Goal: Task Accomplishment & Management: Complete application form

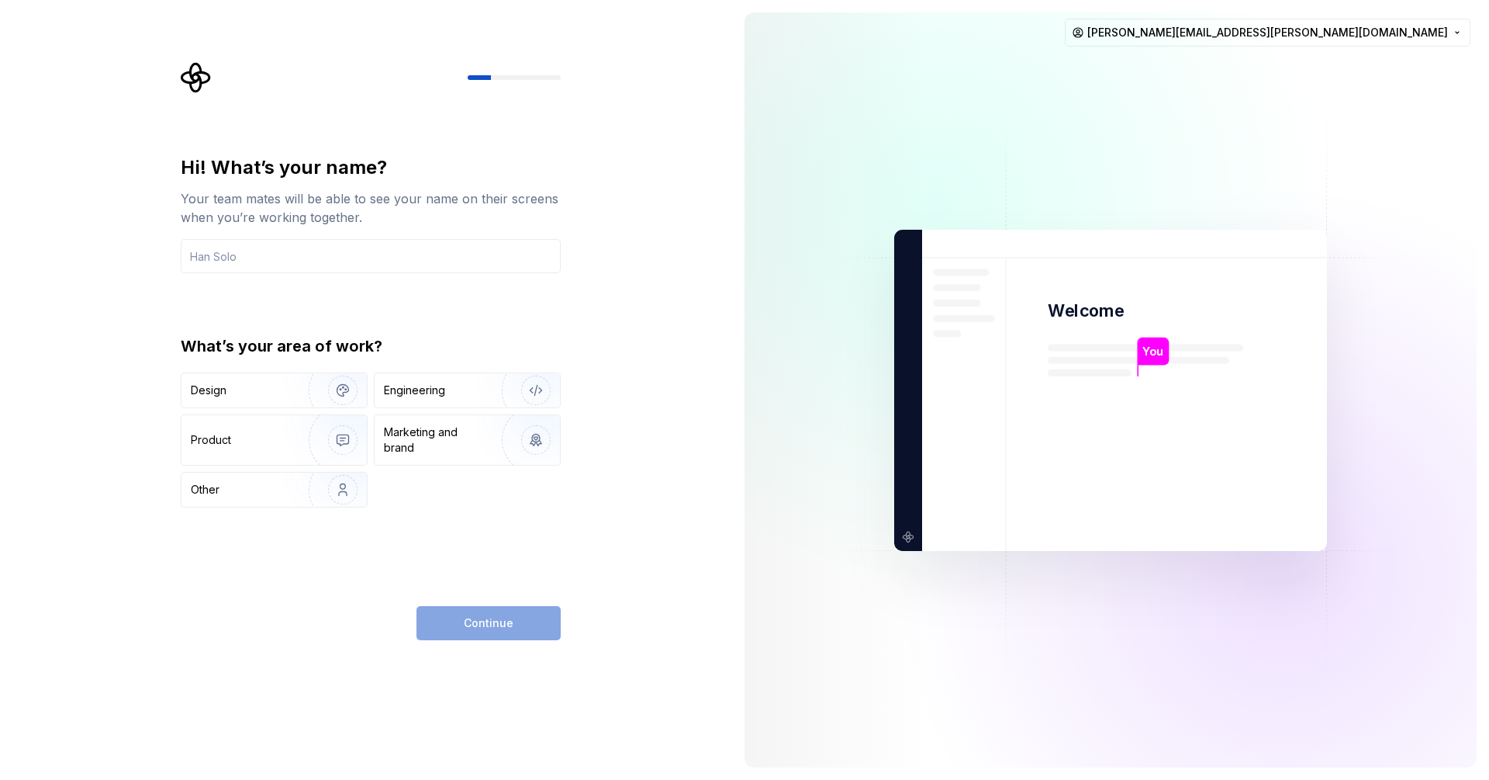
click at [728, 510] on div "Hi! What’s your name? Your team mates will be able to see your name on their sc…" at bounding box center [366, 390] width 732 height 780
click at [229, 251] on input "text" at bounding box center [371, 256] width 380 height 34
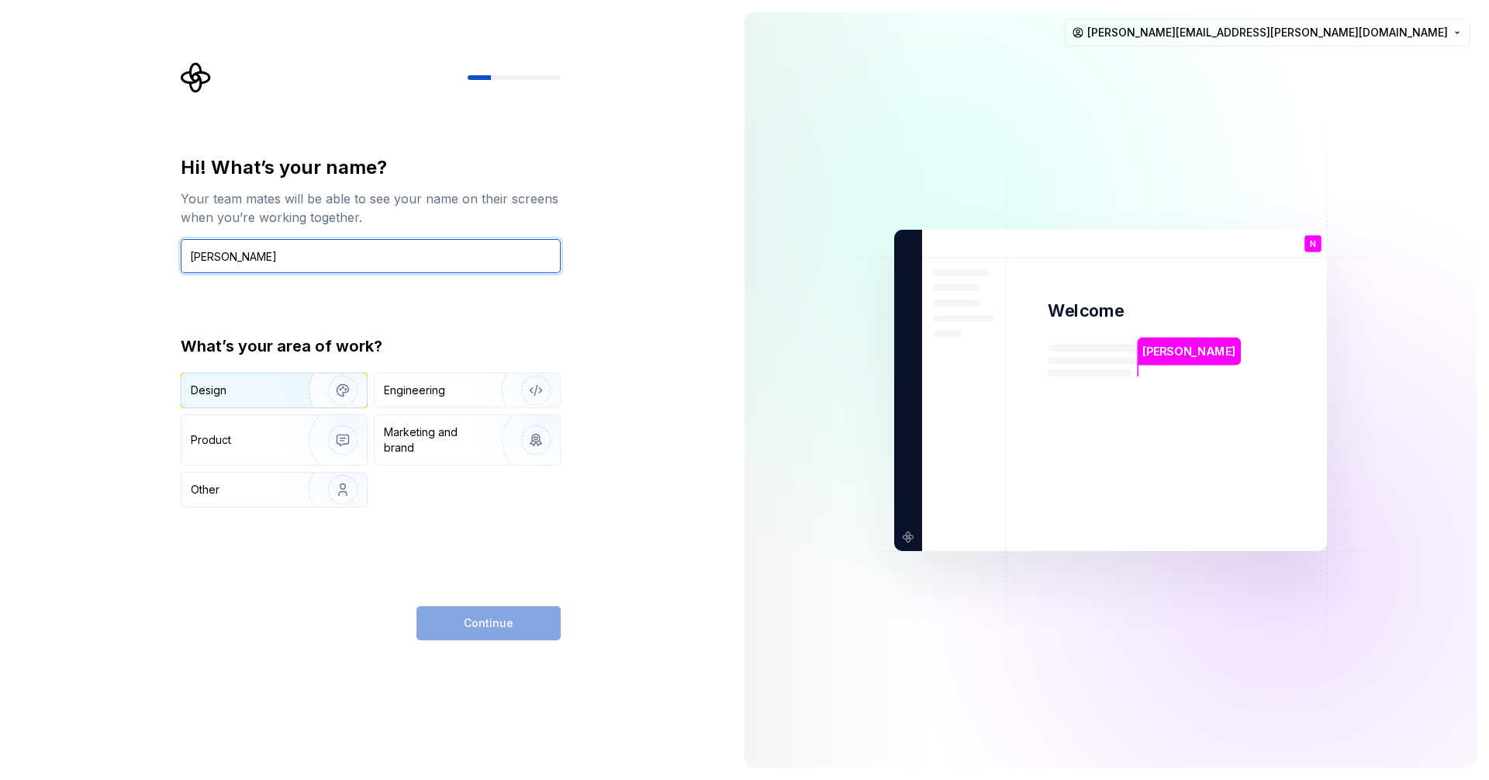
type input "Natan"
click at [244, 393] on div "Design" at bounding box center [240, 390] width 98 height 16
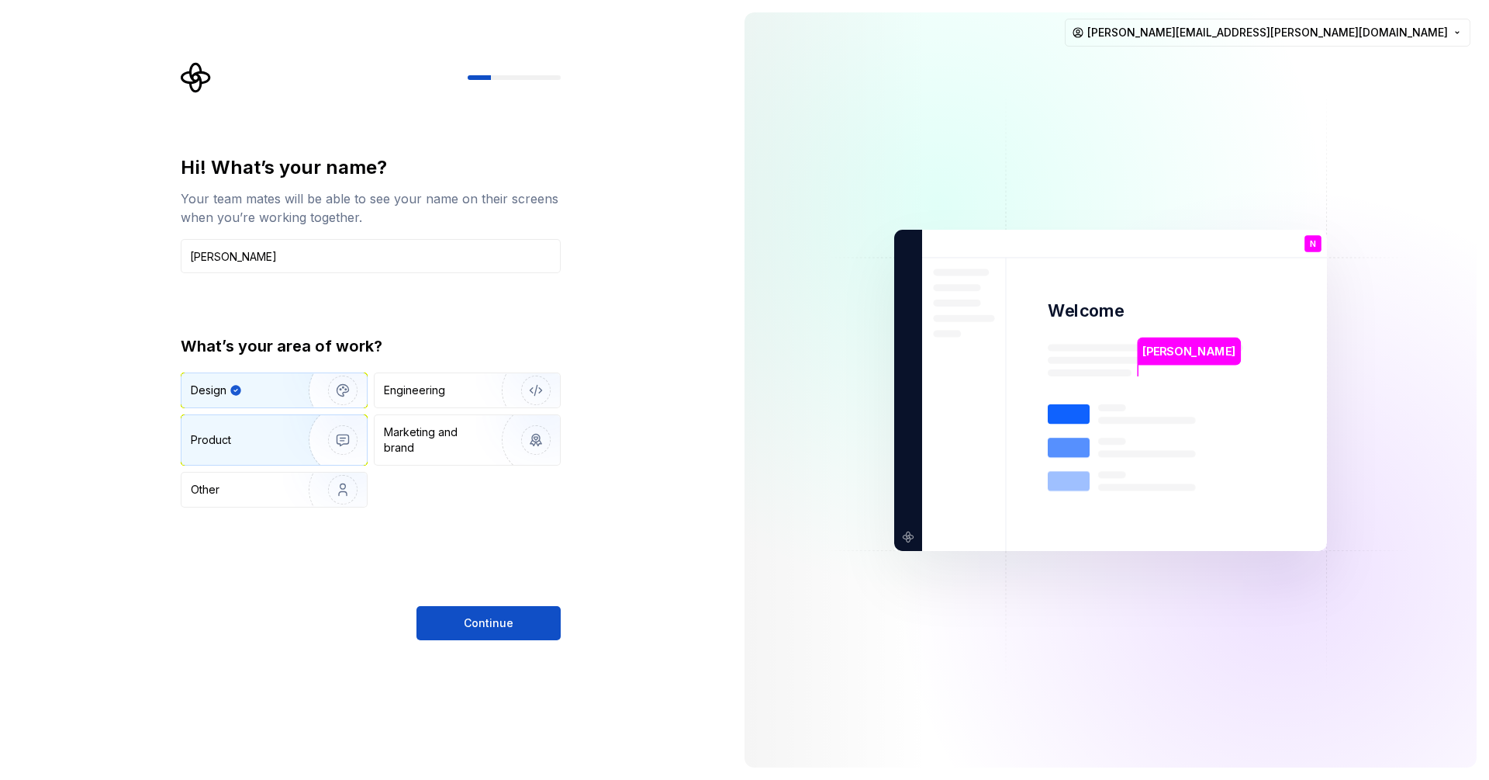
click at [268, 417] on div "Product" at bounding box center [274, 440] width 185 height 50
click at [251, 400] on div "Design" at bounding box center [274, 390] width 185 height 34
click at [210, 417] on div "Product" at bounding box center [274, 440] width 185 height 50
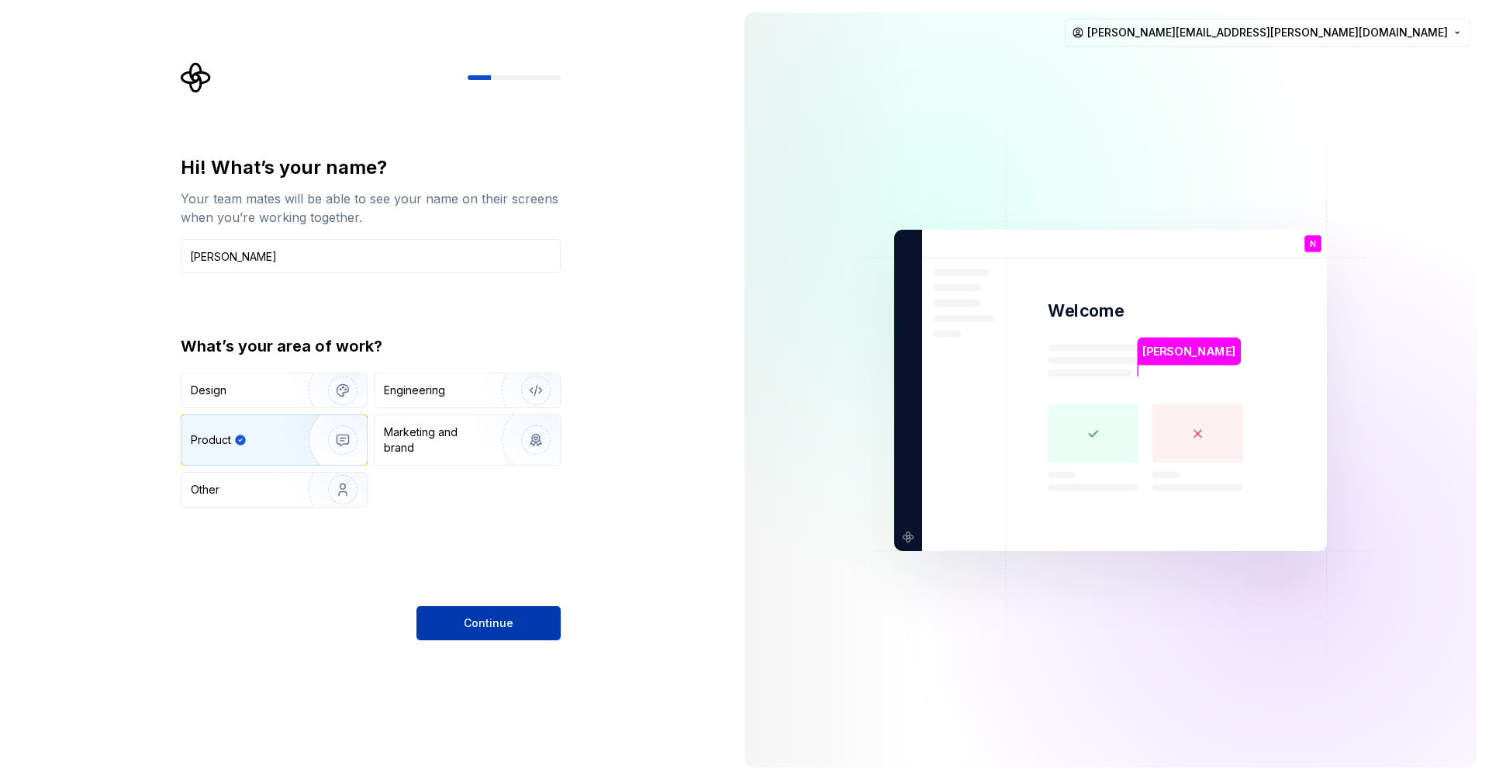
click at [507, 621] on span "Continue" at bounding box center [489, 623] width 50 height 16
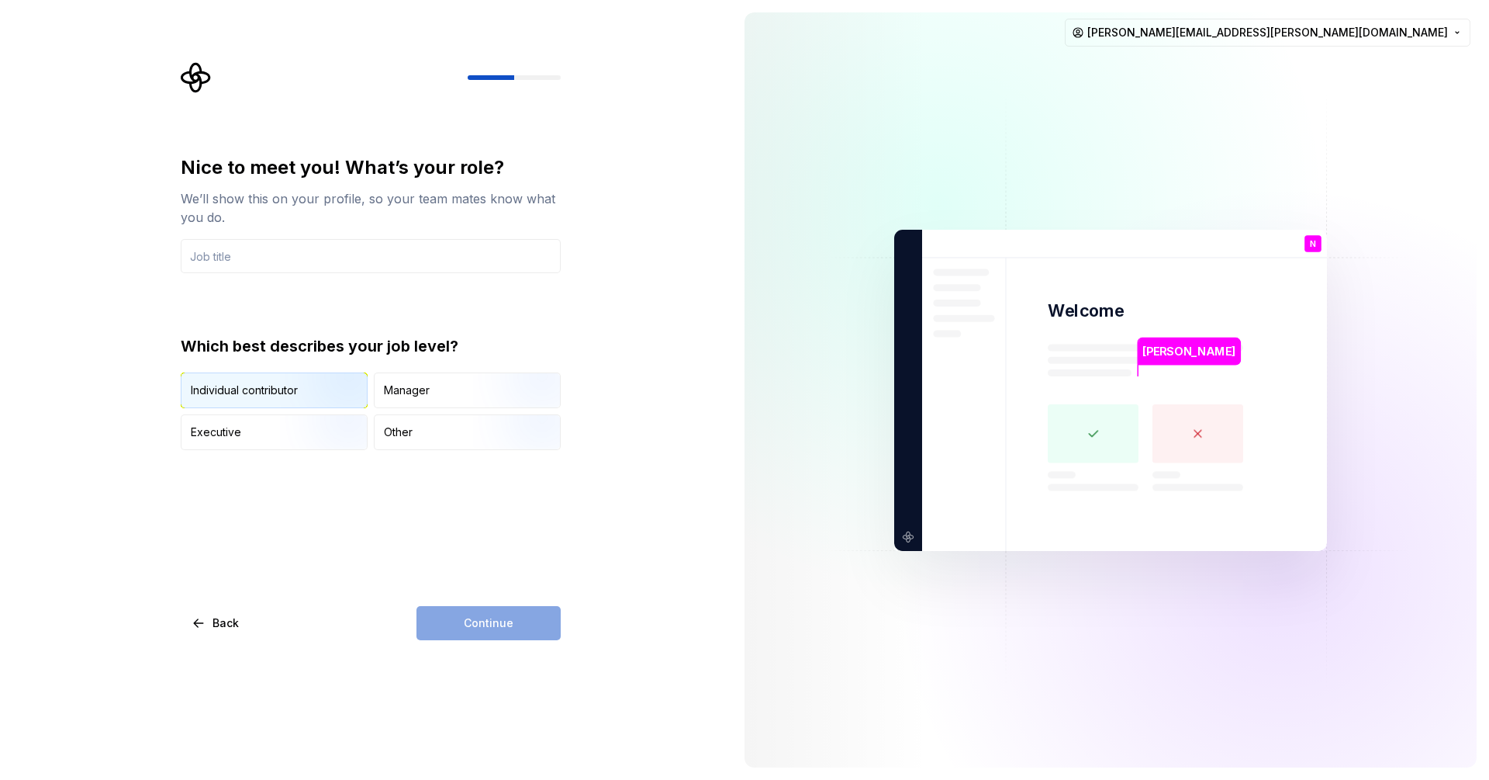
click at [254, 387] on div "Individual contributor" at bounding box center [244, 390] width 107 height 16
click at [470, 628] on div "Continue" at bounding box center [489, 623] width 144 height 34
click at [300, 276] on div "Nice to meet you! What’s your role? We’ll show this on your profile, so your te…" at bounding box center [371, 302] width 380 height 295
click at [303, 265] on input "text" at bounding box center [371, 256] width 380 height 34
type input "P"
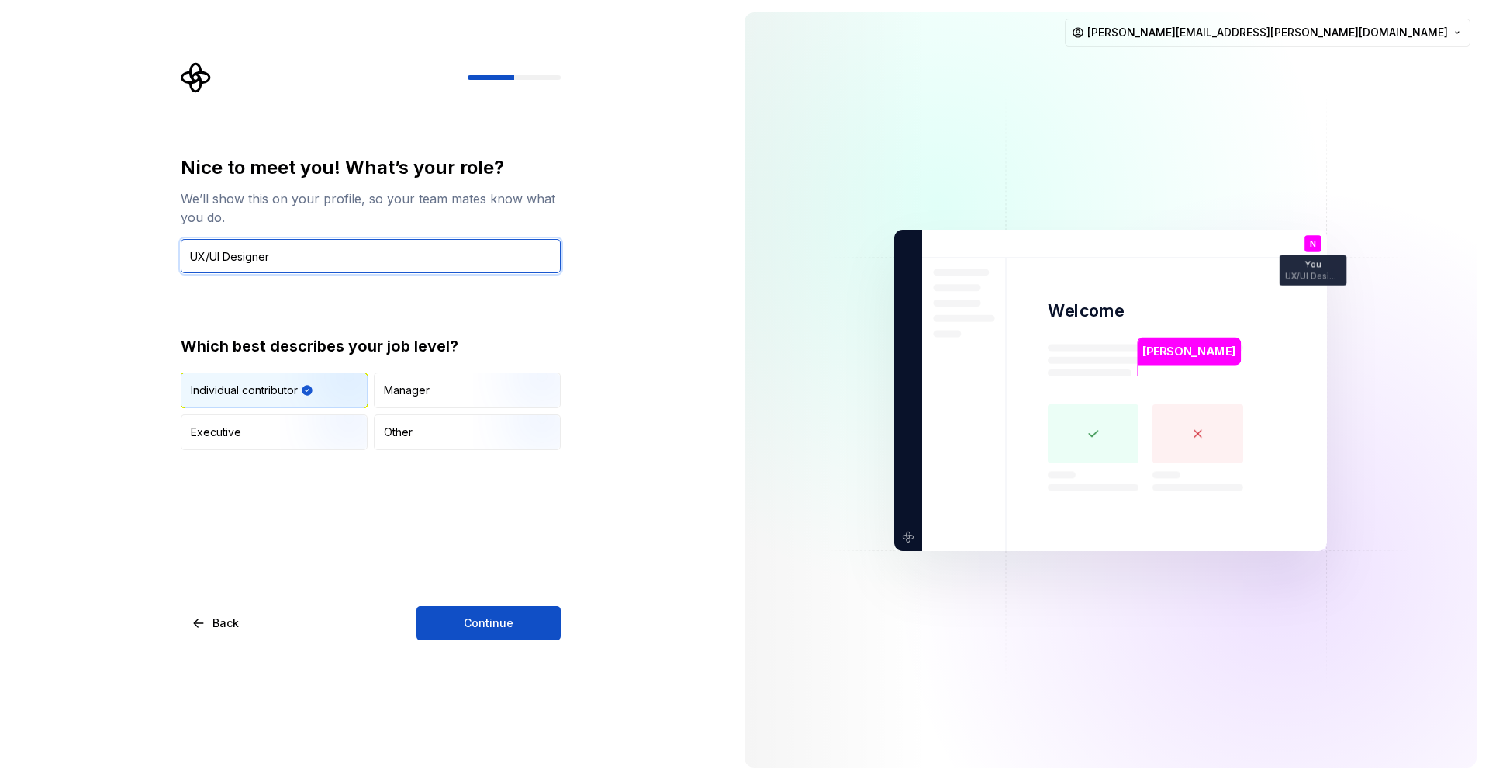
type input "UX/UI Designer"
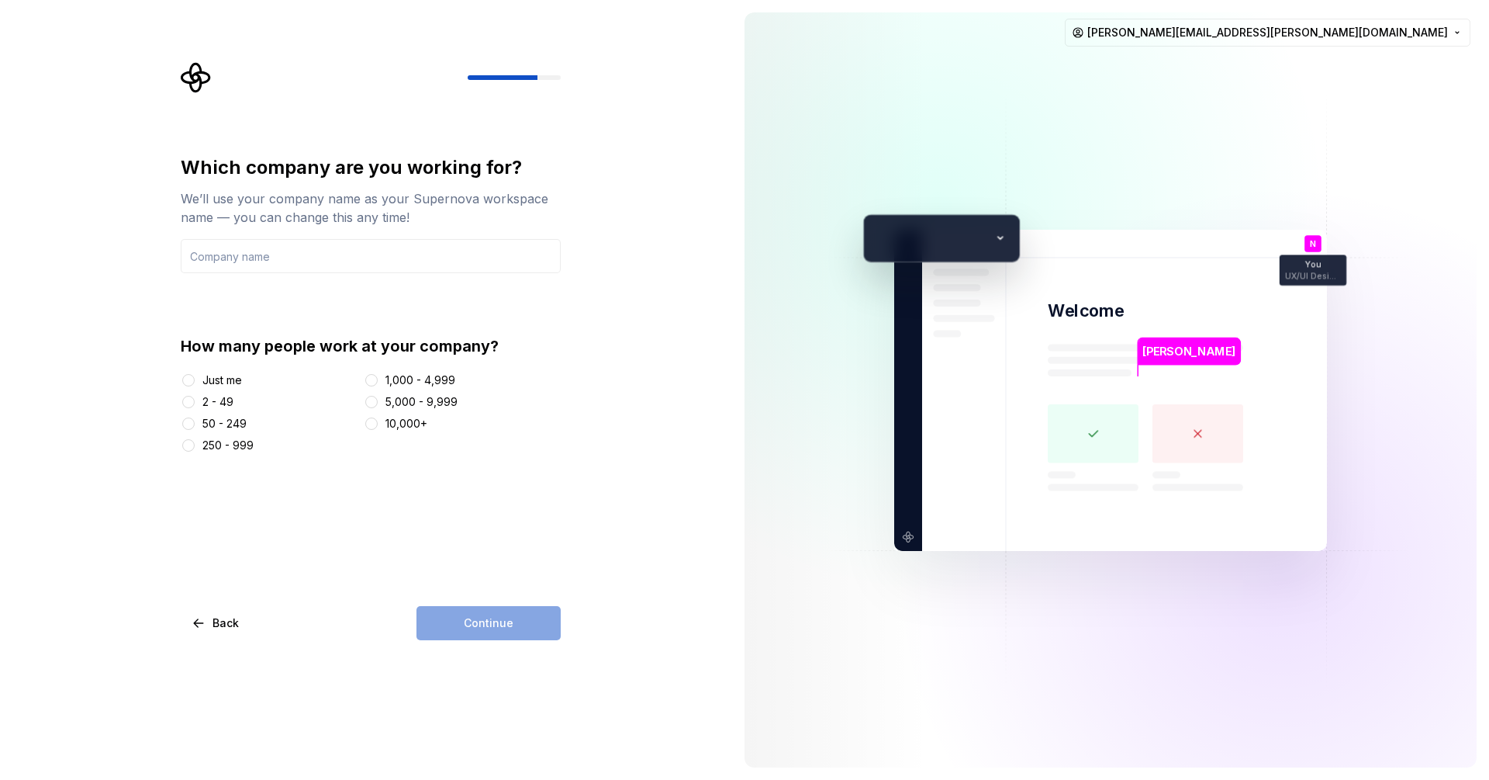
click at [216, 403] on div "2 - 49" at bounding box center [217, 402] width 31 height 16
click at [195, 403] on button "2 - 49" at bounding box center [188, 402] width 12 height 12
click at [507, 599] on div "Which company are you working for? We’ll use your company name as your Supernov…" at bounding box center [371, 397] width 380 height 485
click at [528, 616] on div "Continue" at bounding box center [489, 623] width 144 height 34
click at [528, 631] on div "Continue" at bounding box center [489, 623] width 144 height 34
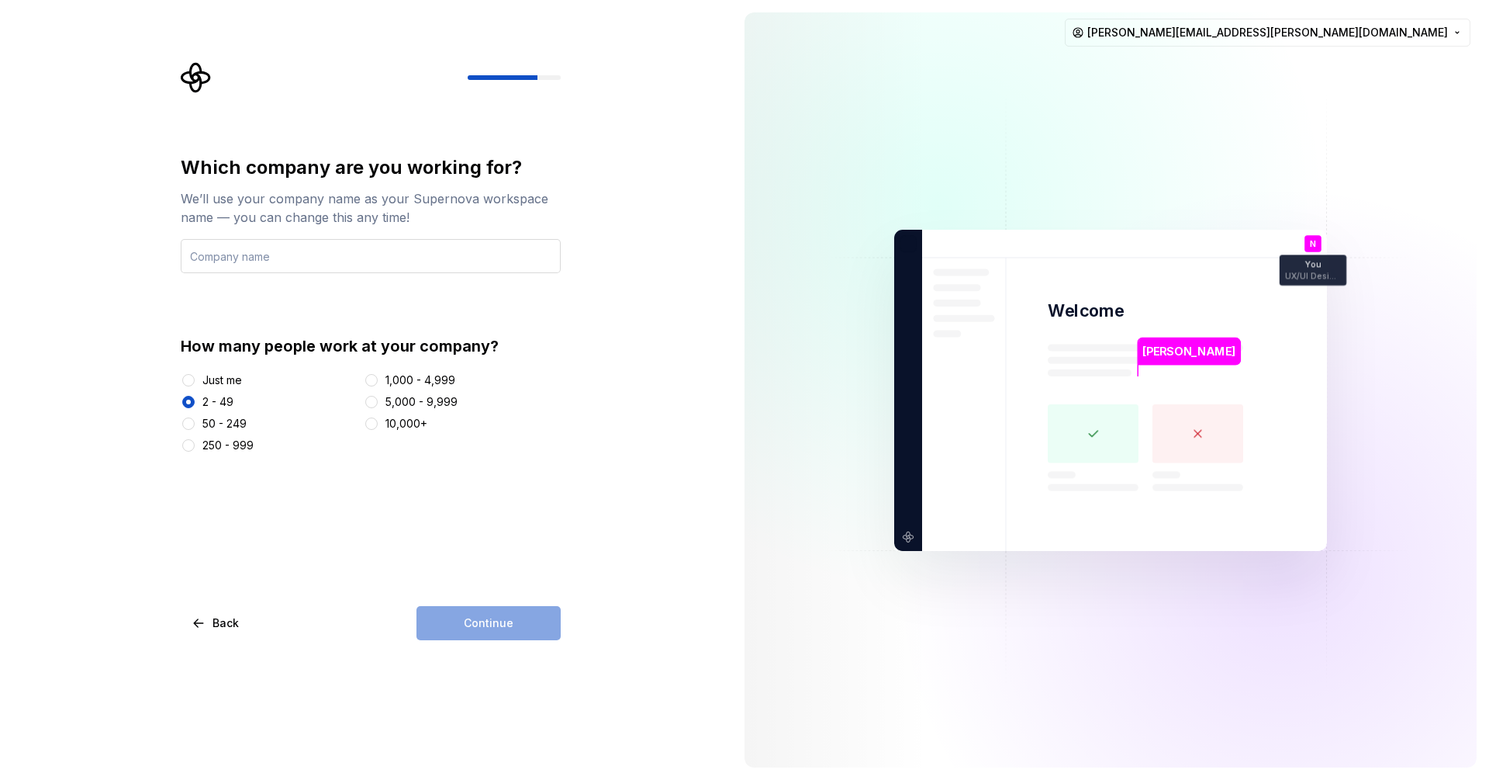
click at [275, 245] on input "text" at bounding box center [371, 256] width 380 height 34
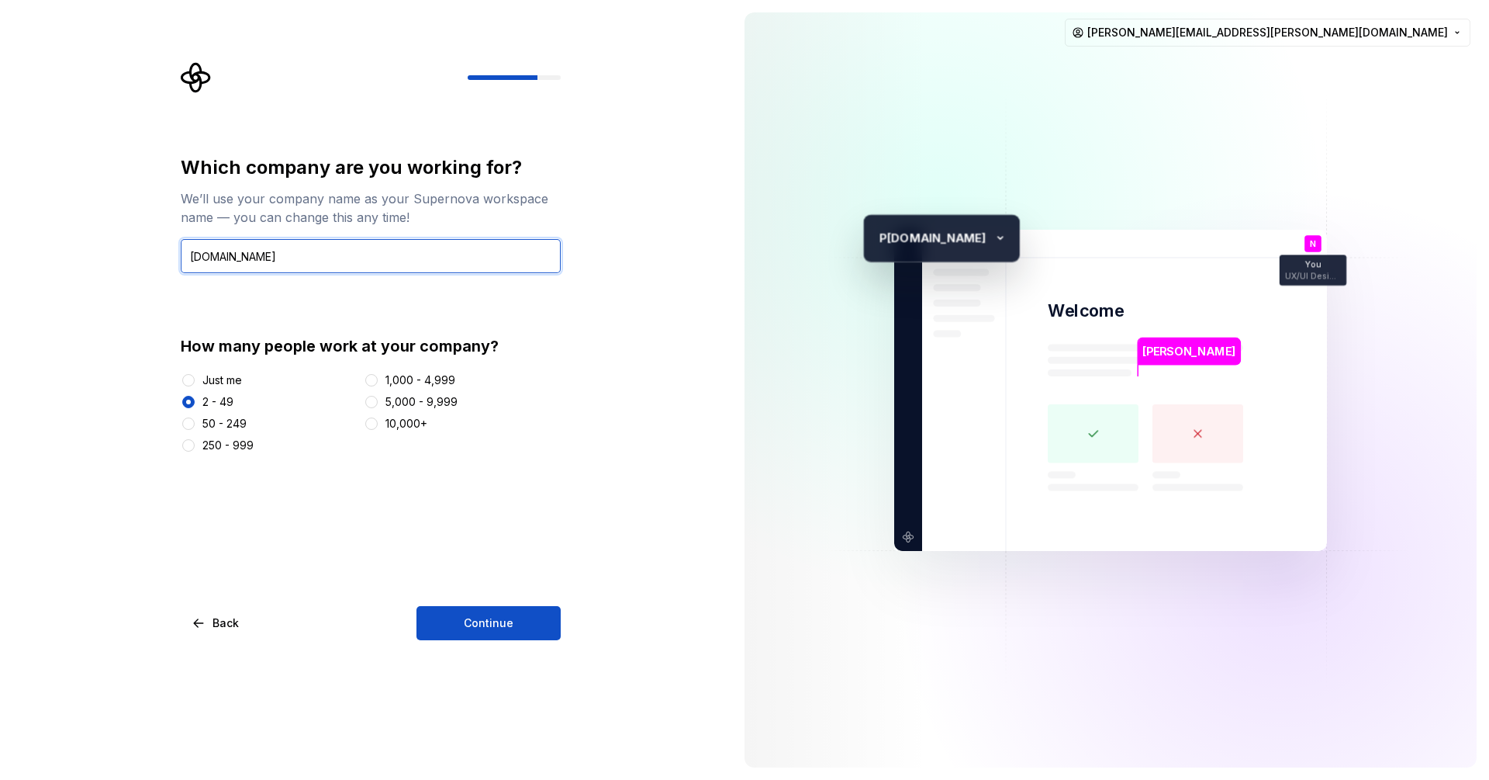
type input "Pomagam.pl"
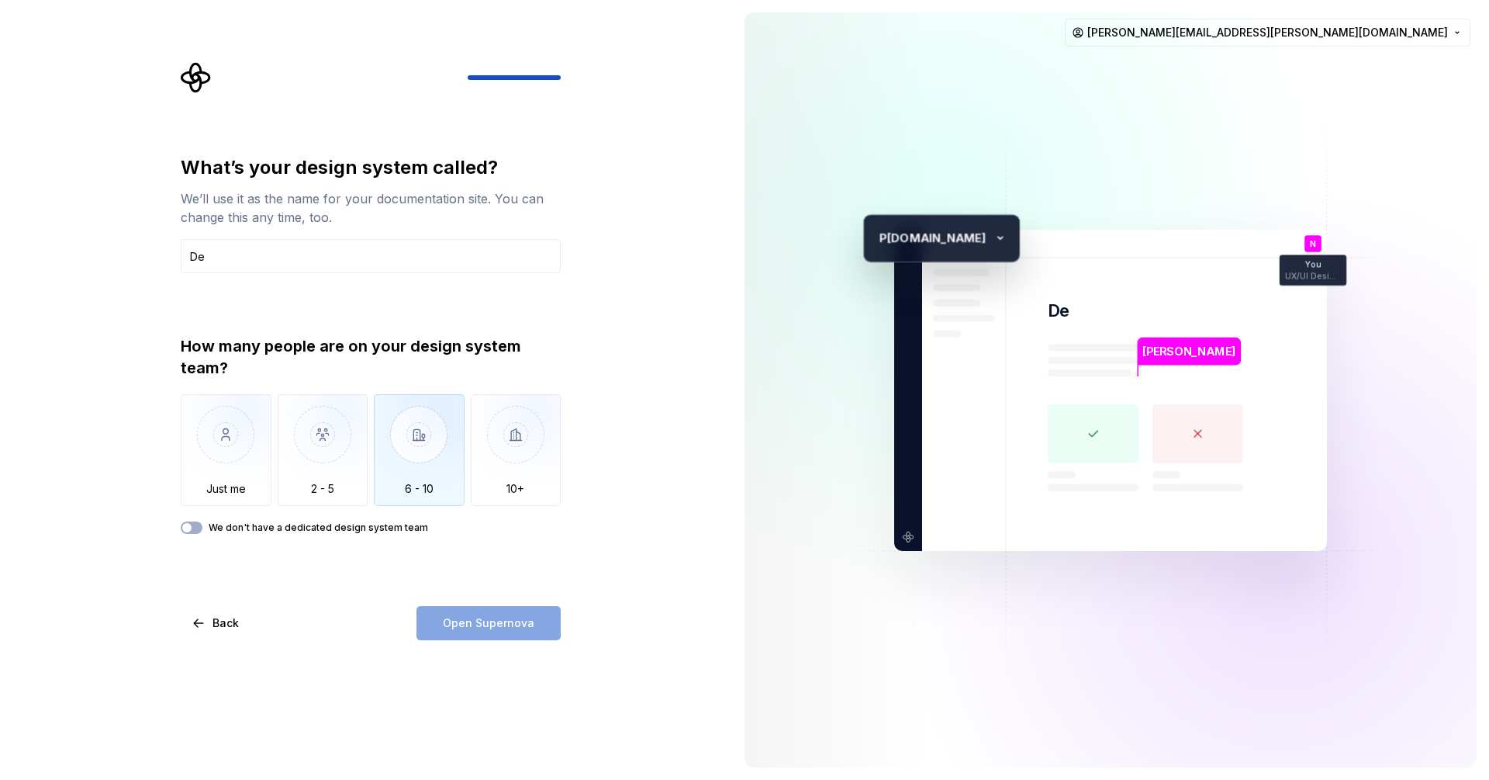
type input "D"
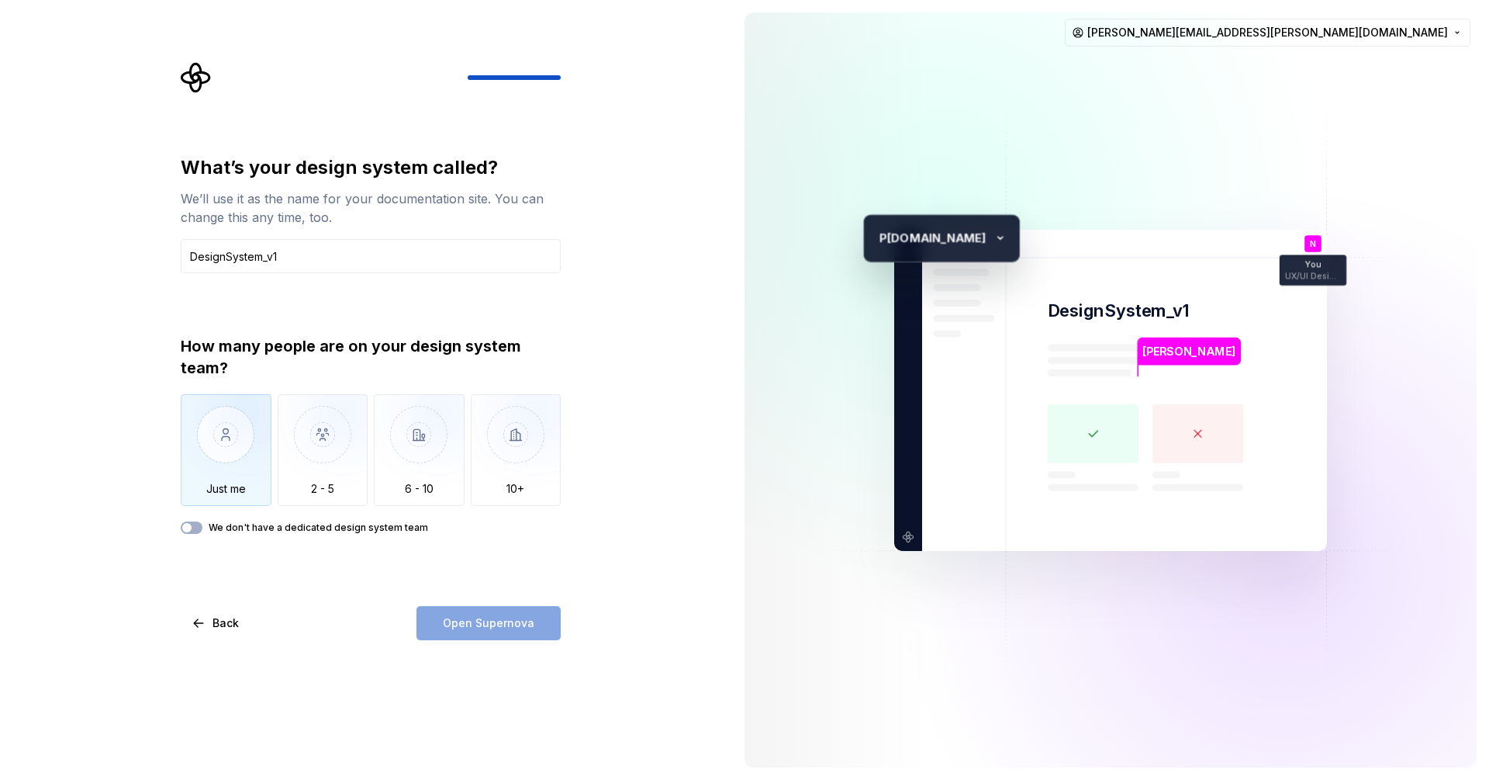
type input "DesignSystem_v1"
click at [229, 469] on img "button" at bounding box center [226, 446] width 91 height 104
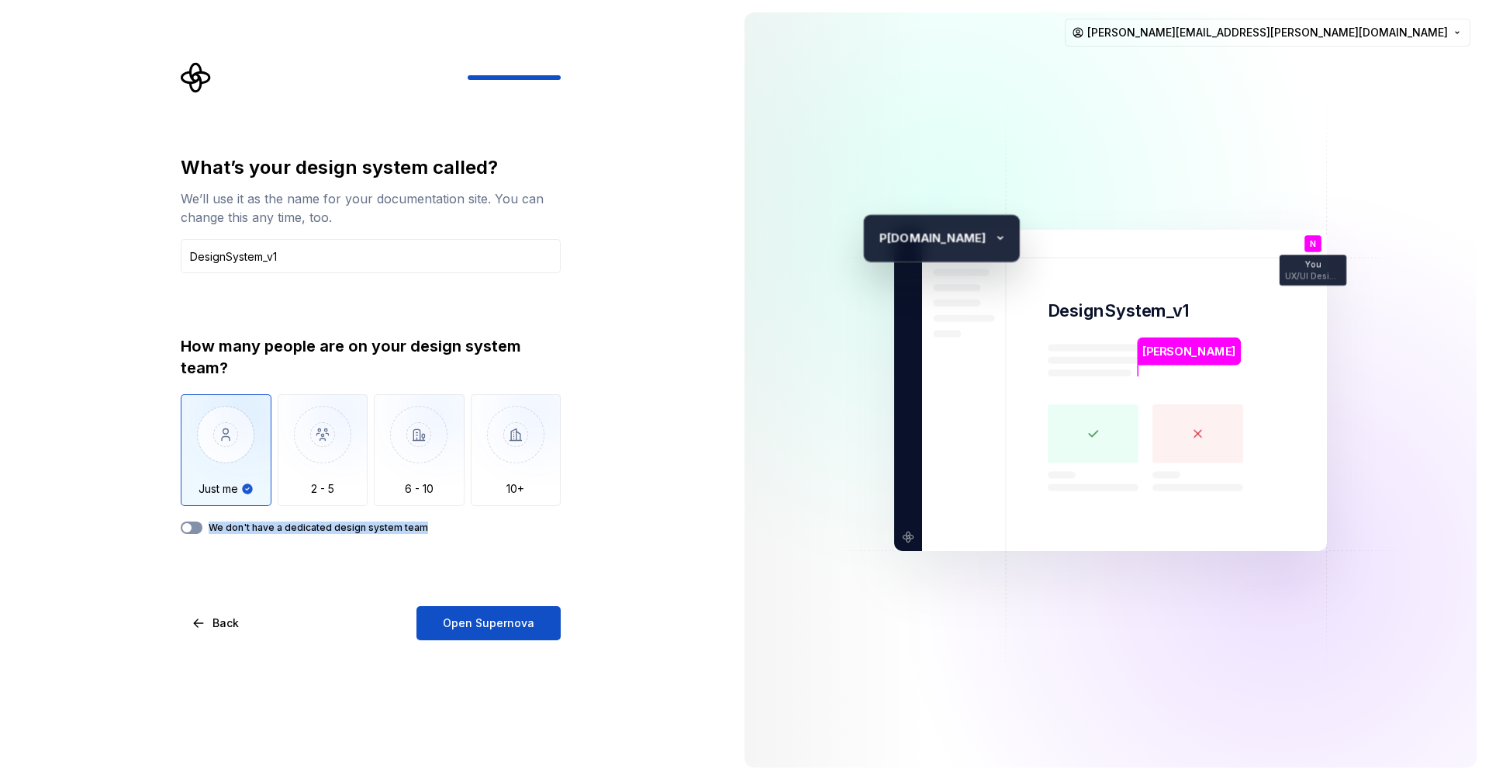
drag, startPoint x: 426, startPoint y: 530, endPoint x: 192, endPoint y: 532, distance: 234.3
click at [192, 532] on div "We don't have a dedicated design system team" at bounding box center [371, 527] width 380 height 12
click at [192, 532] on button "We don't have a dedicated design system team" at bounding box center [192, 527] width 22 height 12
click at [195, 531] on span "button" at bounding box center [196, 527] width 9 height 9
click at [195, 531] on button "We don't have a dedicated design system team" at bounding box center [192, 527] width 22 height 12
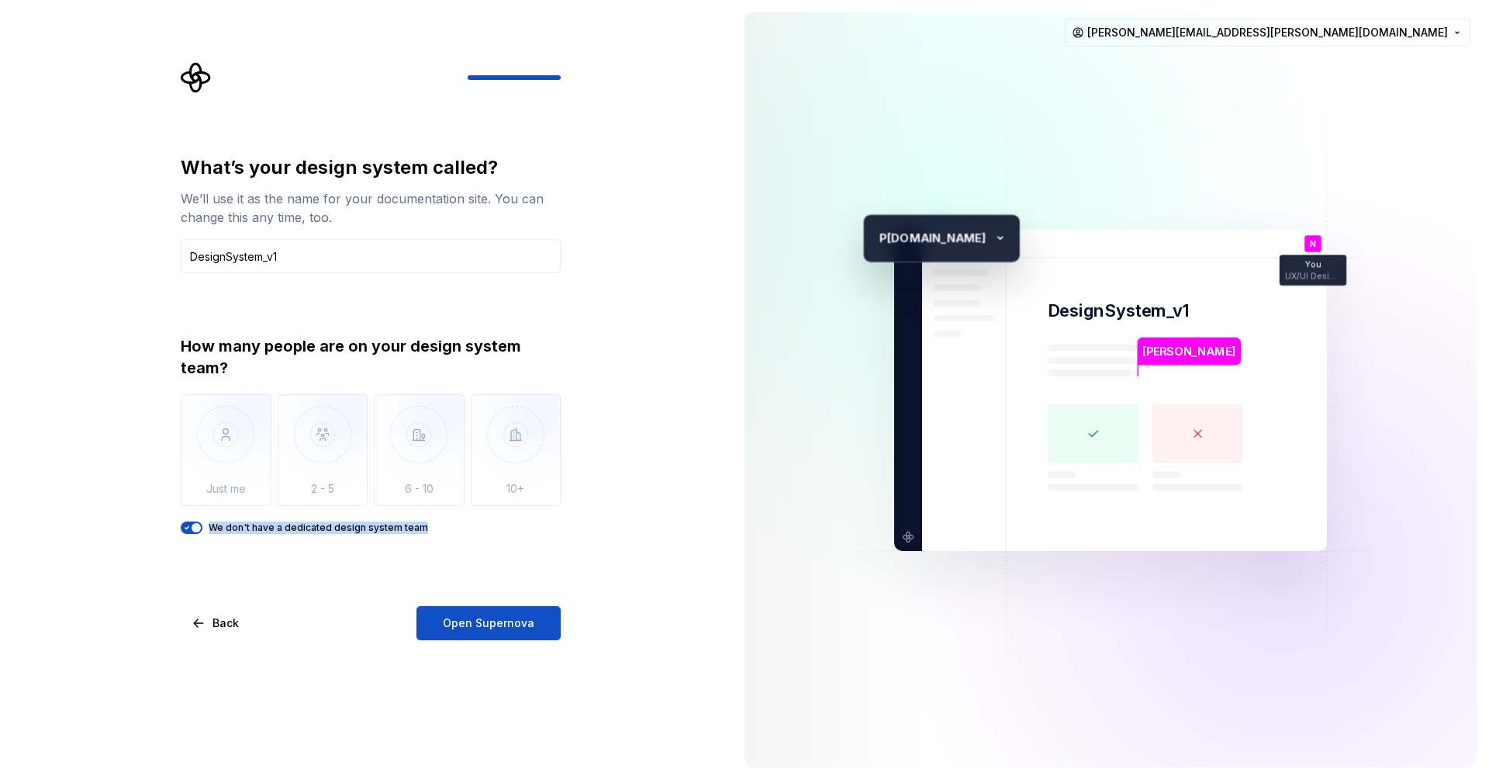
click at [247, 566] on div "What’s your design system called? We’ll use it as the name for your documentati…" at bounding box center [371, 397] width 380 height 485
click at [500, 620] on span "Open Supernova" at bounding box center [489, 623] width 92 height 16
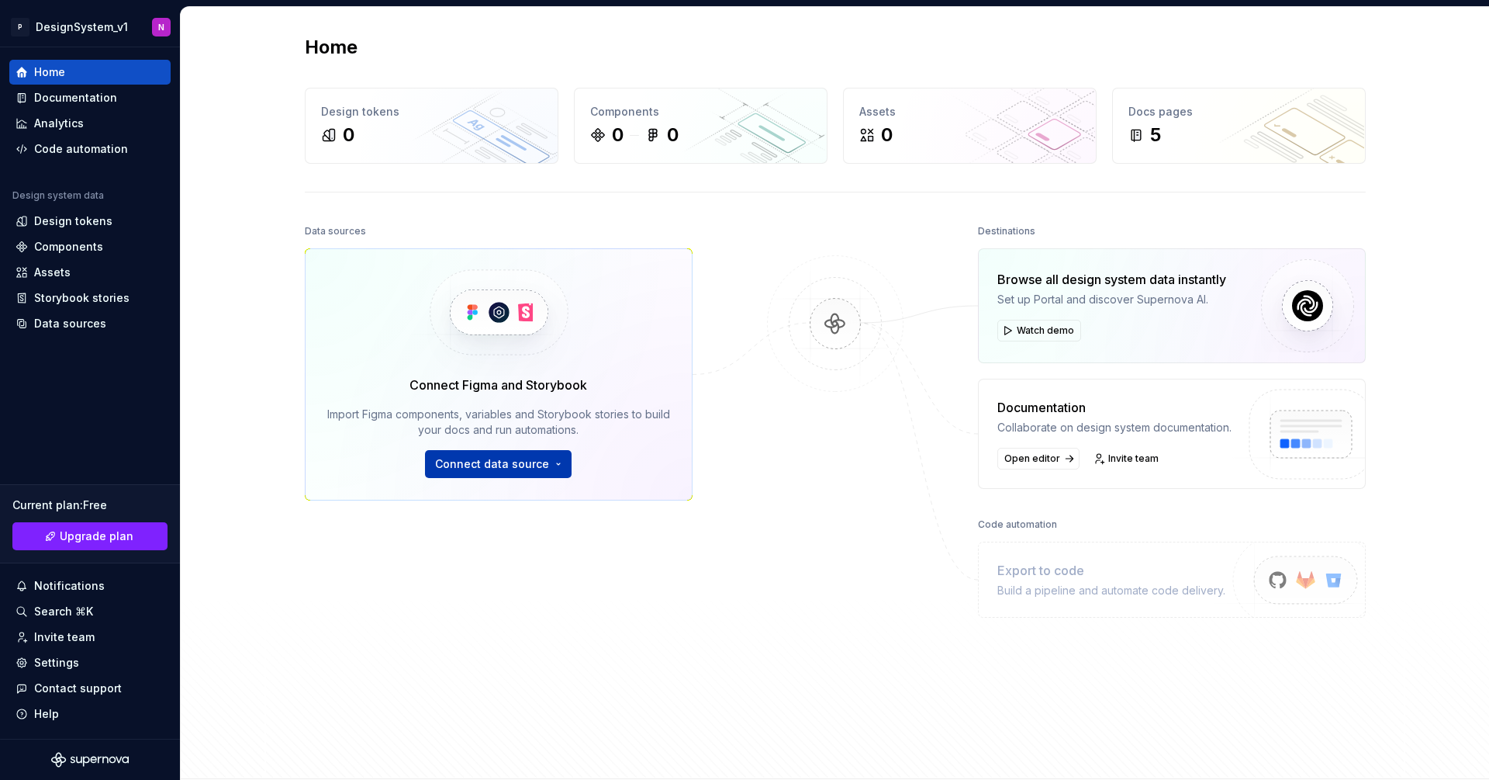
click at [515, 474] on button "Connect data source" at bounding box center [498, 464] width 147 height 28
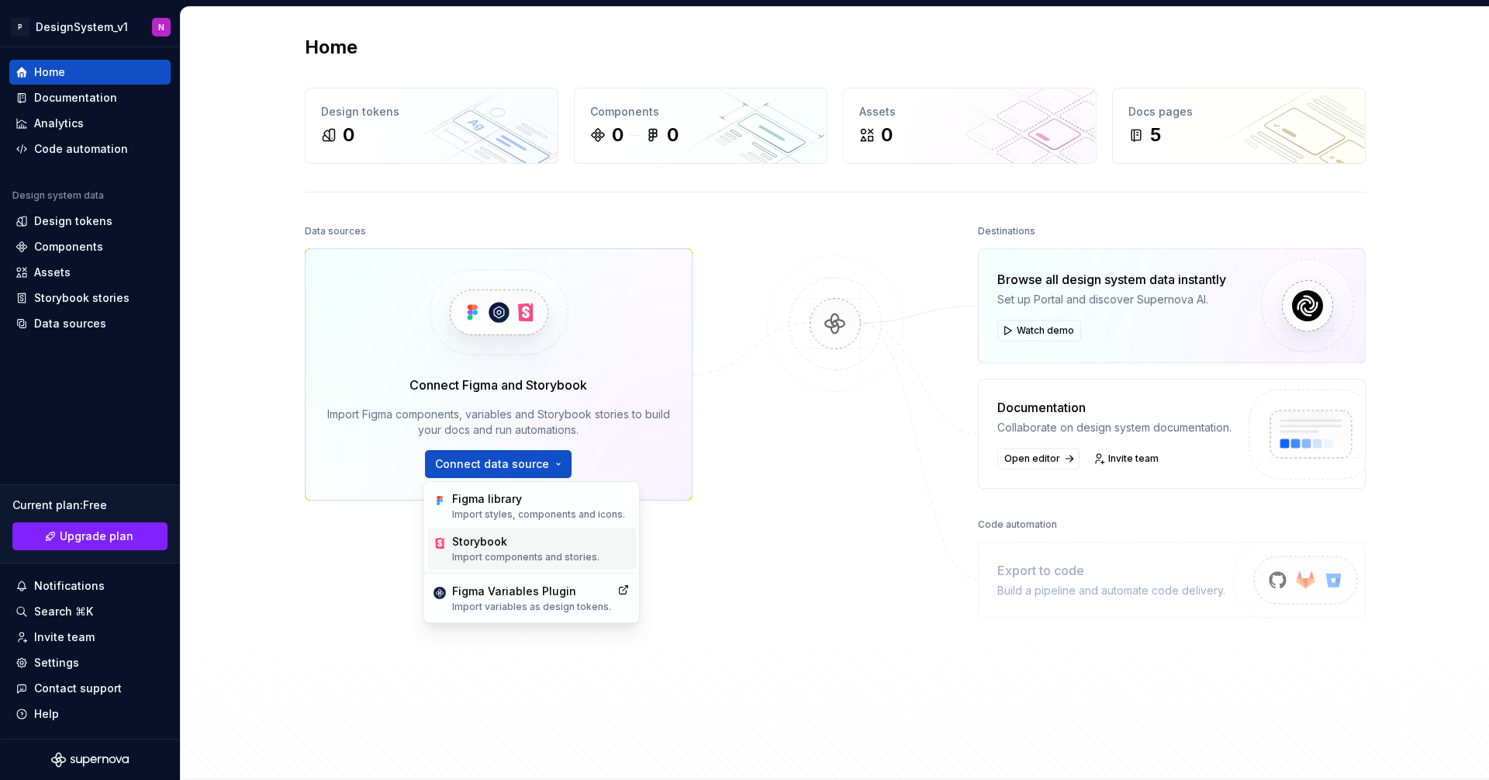
click at [535, 551] on p "Import components and stories." at bounding box center [525, 557] width 147 height 12
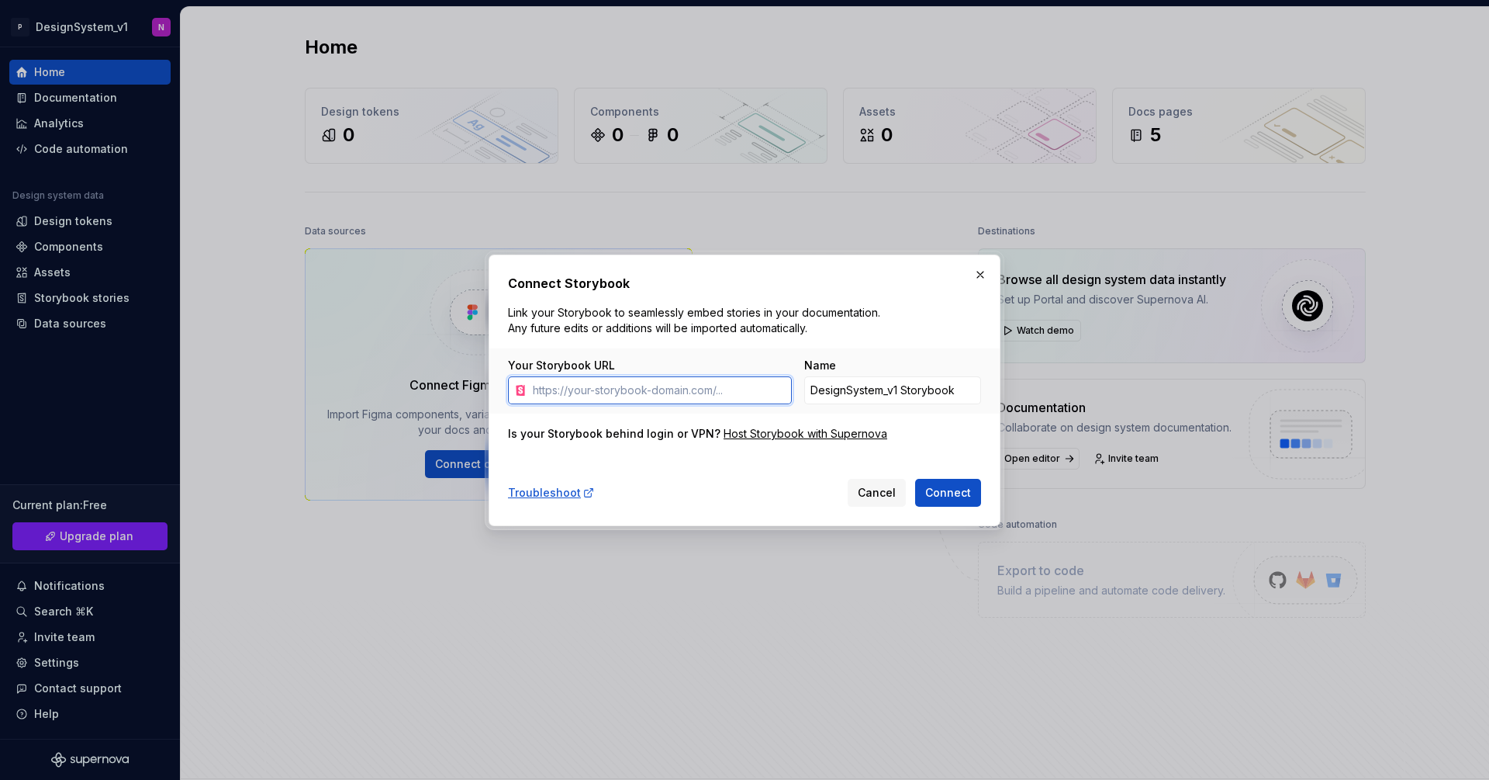
paste input "https://storybook.pomagam-dev.pl/"
type input "https://storybook.pomagam-dev.pl/"
click at [960, 496] on span "Connect" at bounding box center [948, 493] width 46 height 16
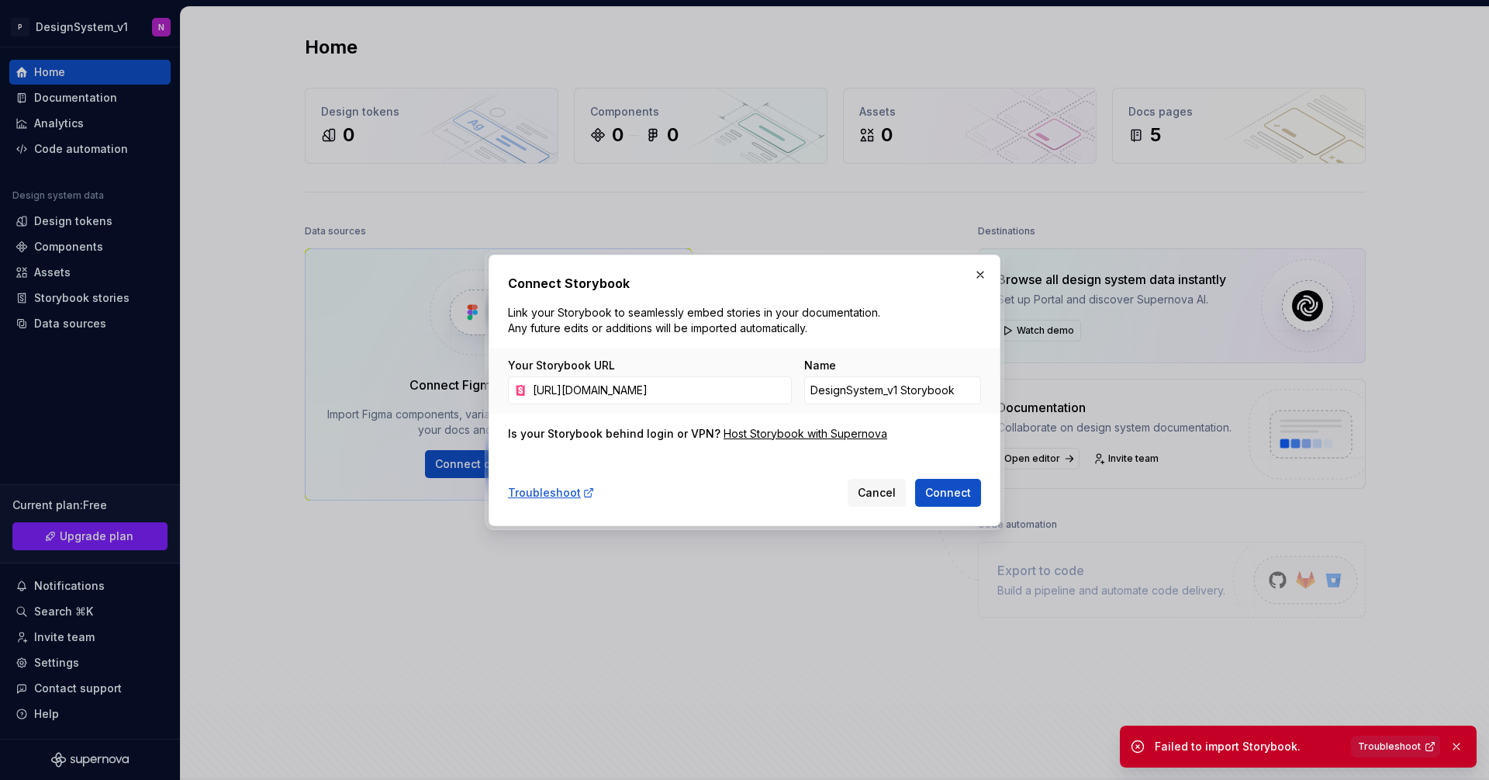
click at [1397, 749] on span "Troubleshoot" at bounding box center [1389, 746] width 63 height 12
click at [952, 497] on span "Connect" at bounding box center [948, 493] width 46 height 16
click at [554, 494] on div "Troubleshoot" at bounding box center [551, 493] width 87 height 16
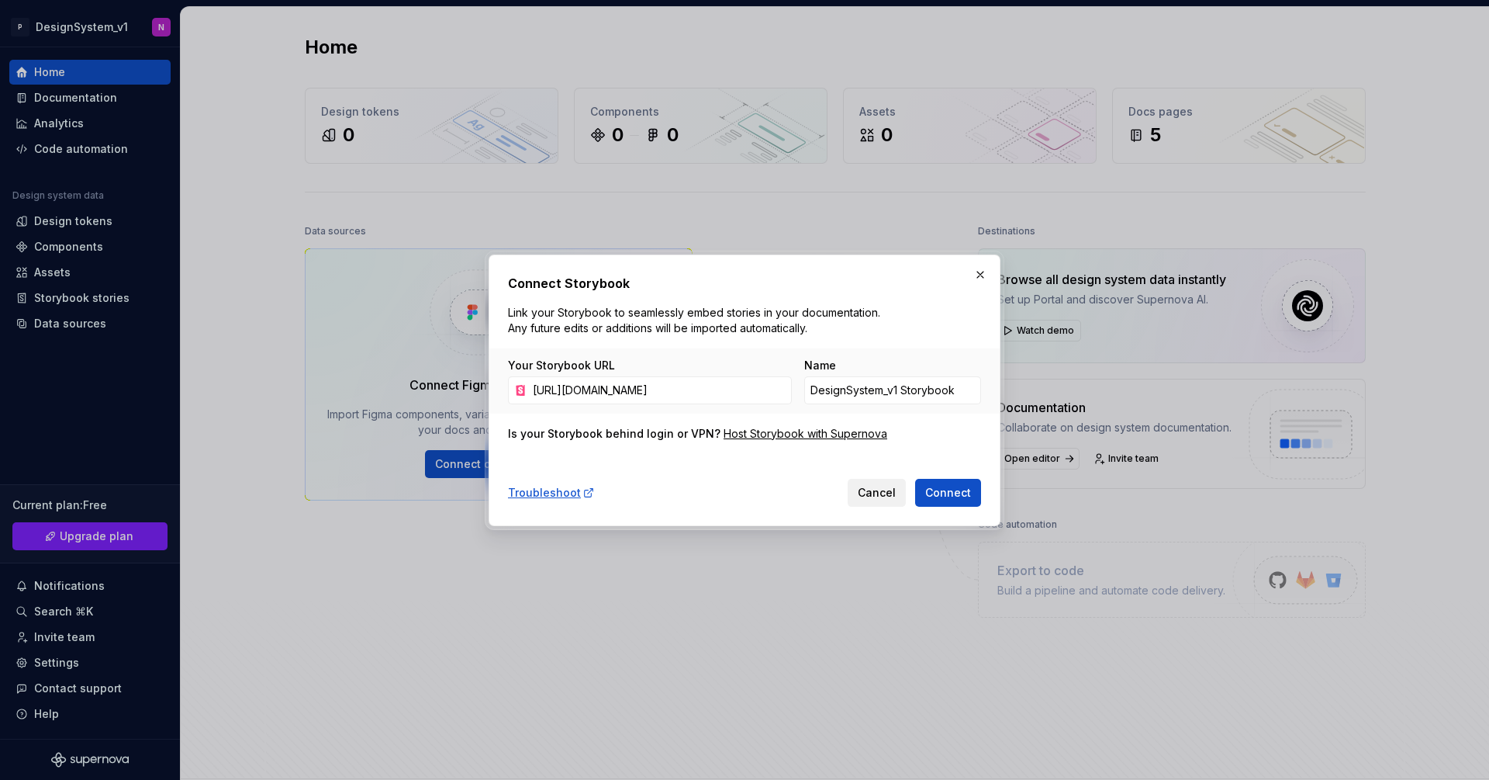
click at [896, 485] on span "Cancel" at bounding box center [877, 493] width 38 height 16
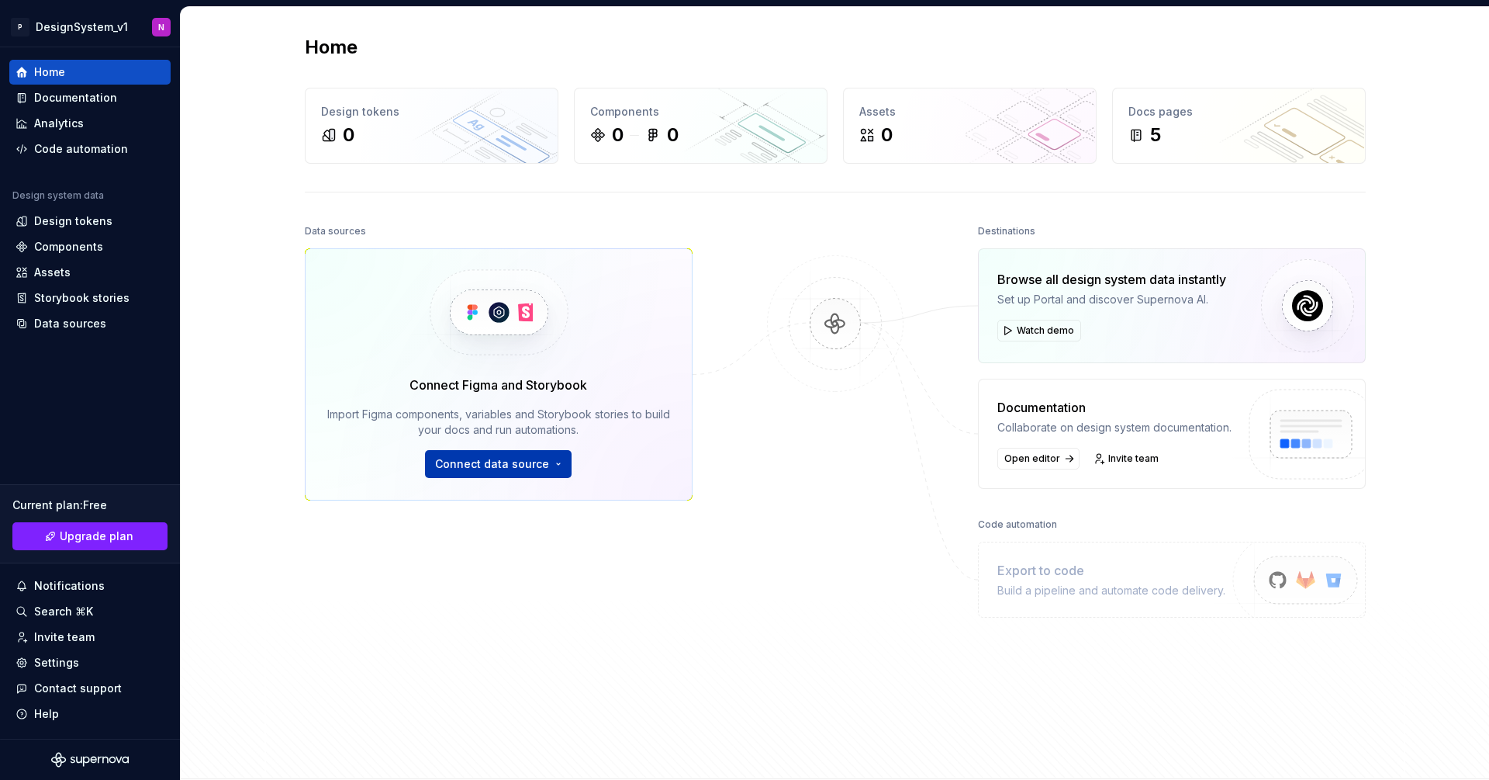
click at [538, 460] on span "Connect data source" at bounding box center [492, 464] width 114 height 16
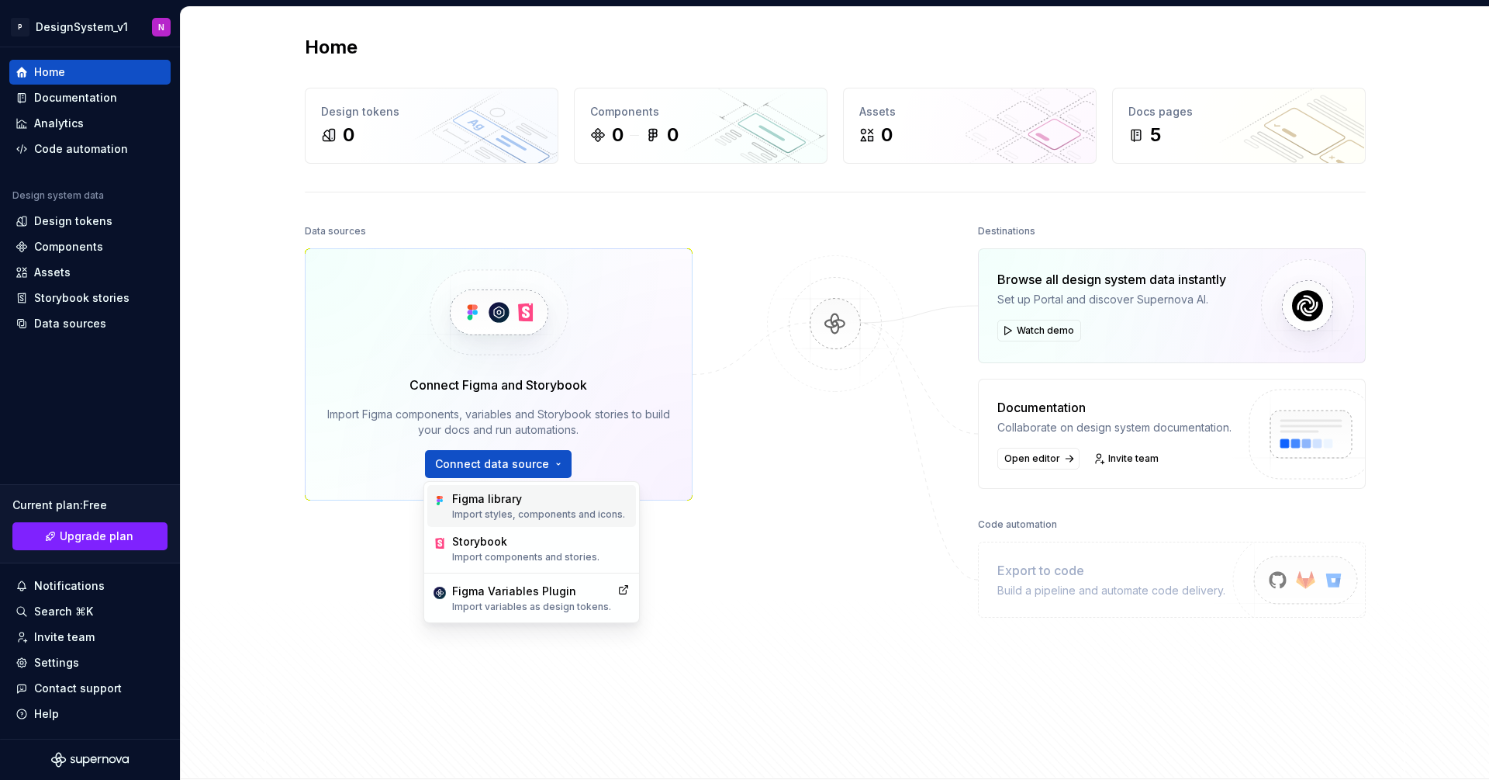
click at [473, 508] on p "Import styles, components and icons." at bounding box center [538, 514] width 173 height 12
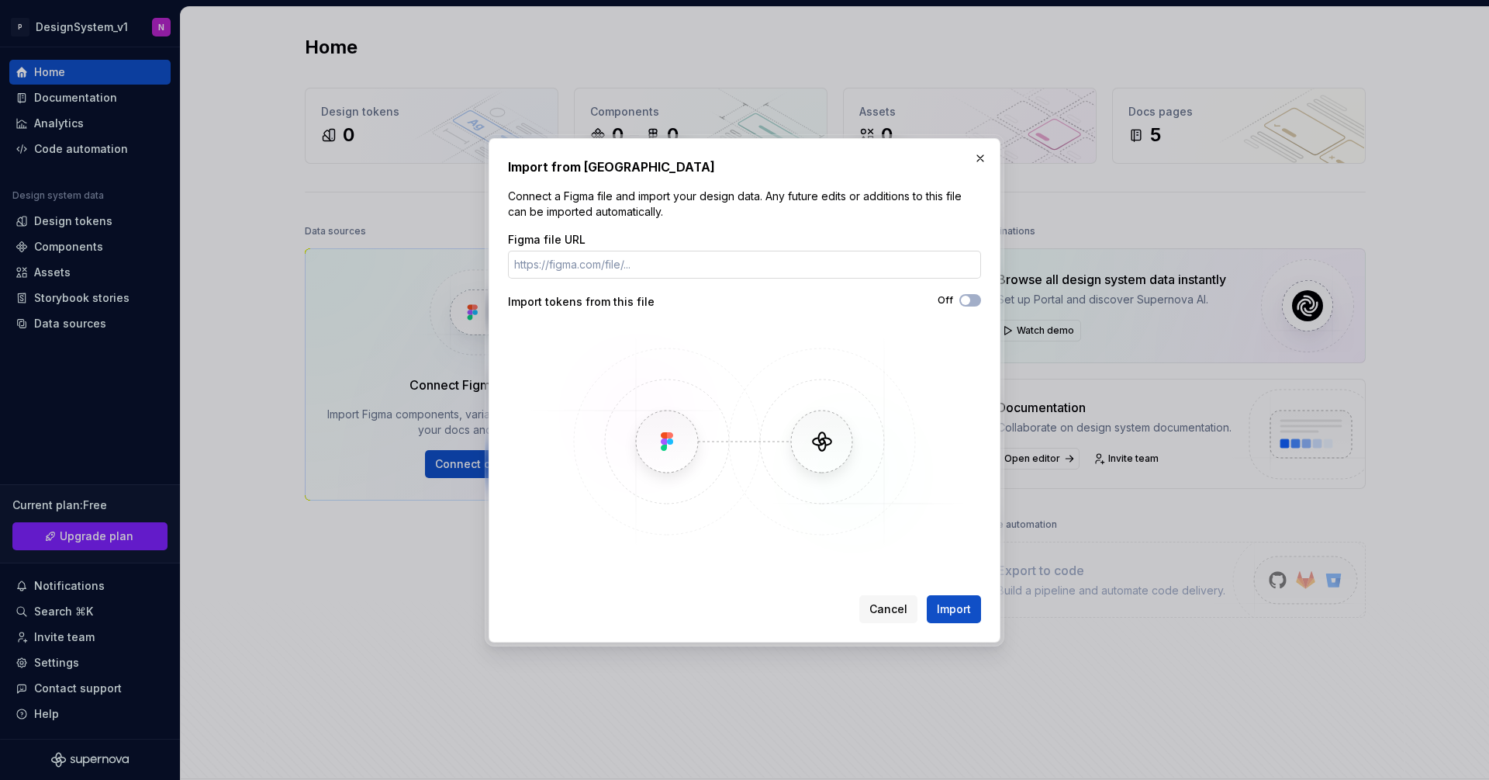
click at [631, 273] on input "Figma file URL" at bounding box center [744, 265] width 473 height 28
paste input "https://www.figma.com/design/ujZx64Kp08QI67R94iuQn2/Polaris-Components--Communi…"
type input "https://www.figma.com/design/ujZx64Kp08QI67R94iuQn2/Polaris-Components--Communi…"
click at [957, 303] on div "Off" at bounding box center [863, 300] width 237 height 12
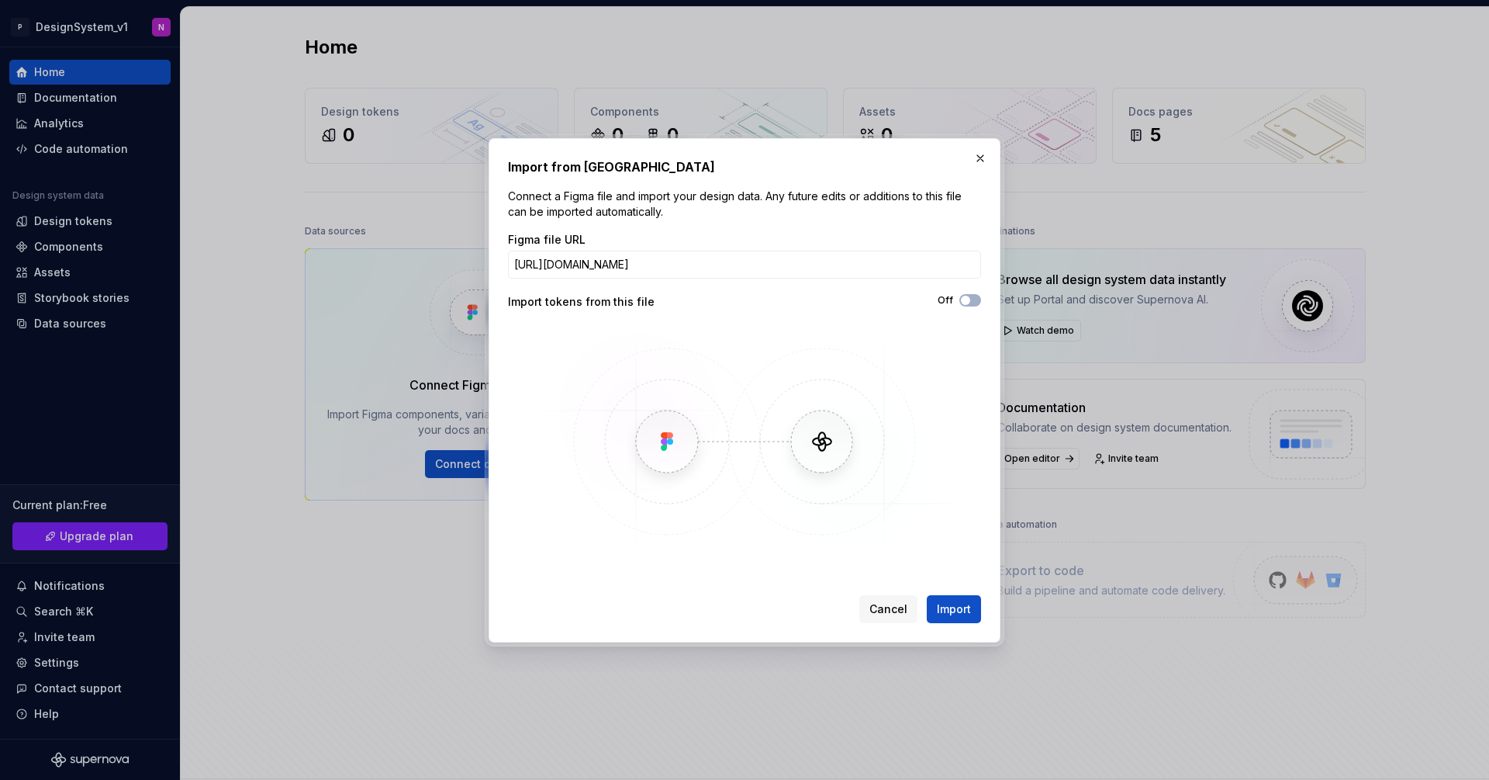
scroll to position [0, 0]
click at [961, 302] on span "button" at bounding box center [965, 300] width 9 height 9
click at [955, 601] on span "Import" at bounding box center [954, 609] width 34 height 16
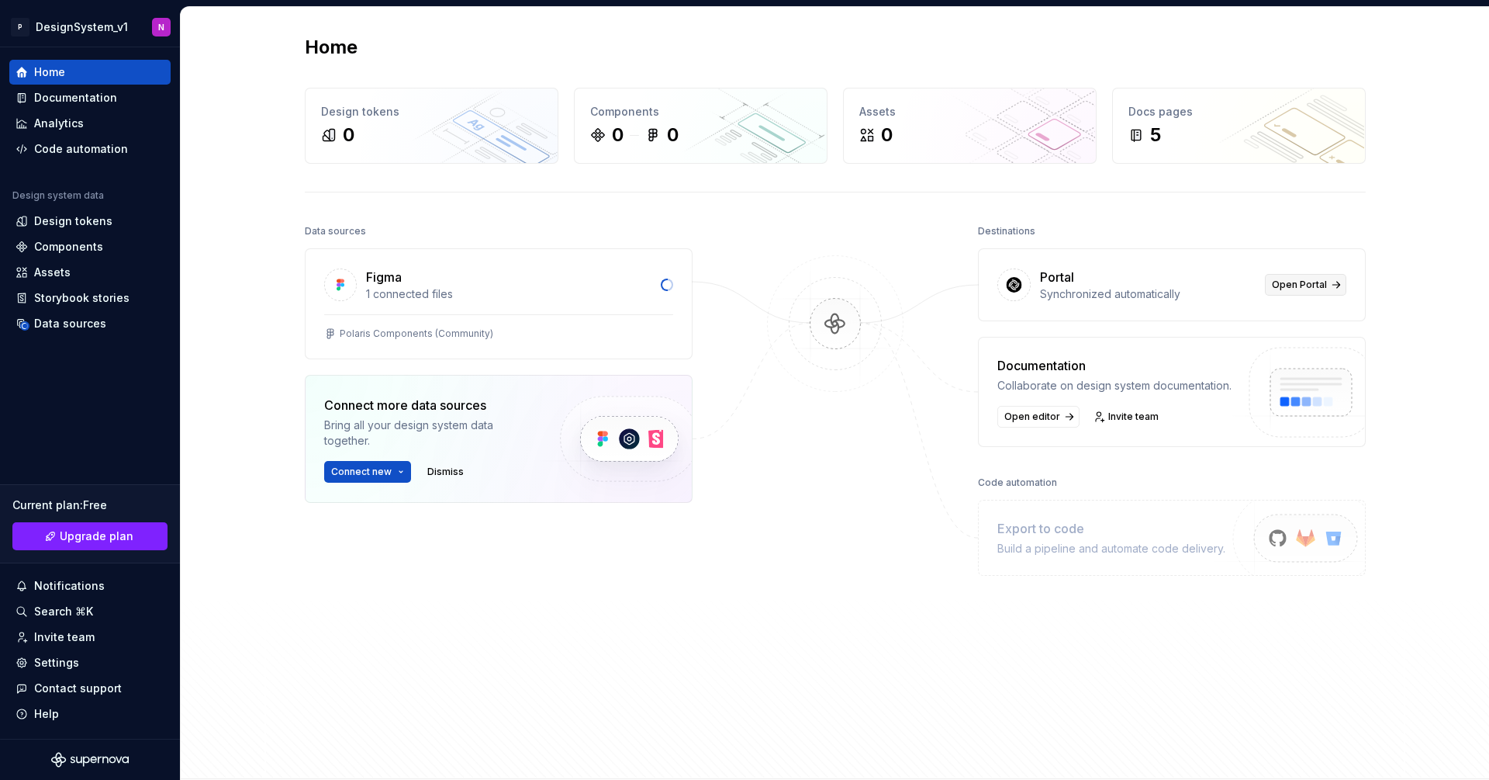
click at [1323, 288] on link "Open Portal" at bounding box center [1305, 285] width 81 height 22
